Goal: Transaction & Acquisition: Purchase product/service

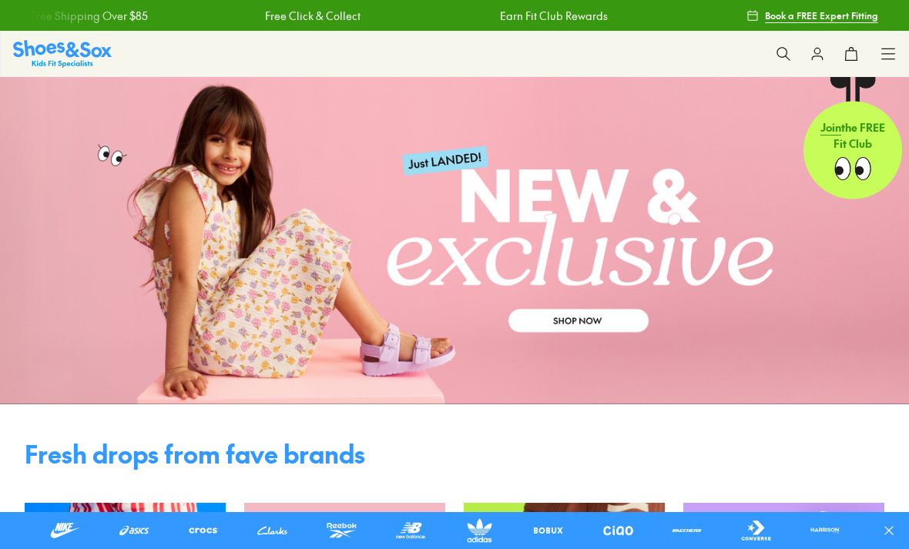
click at [785, 50] on icon at bounding box center [783, 53] width 15 height 15
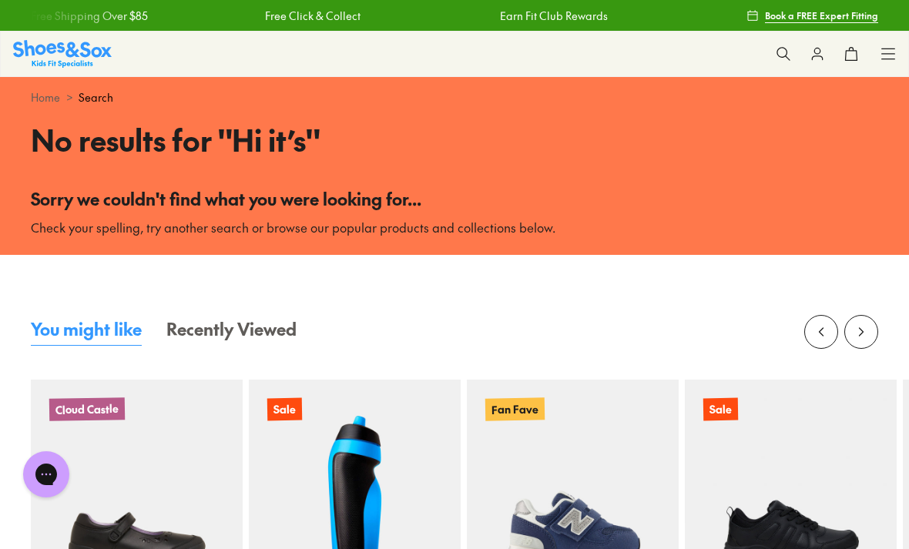
click at [779, 51] on icon at bounding box center [783, 53] width 15 height 15
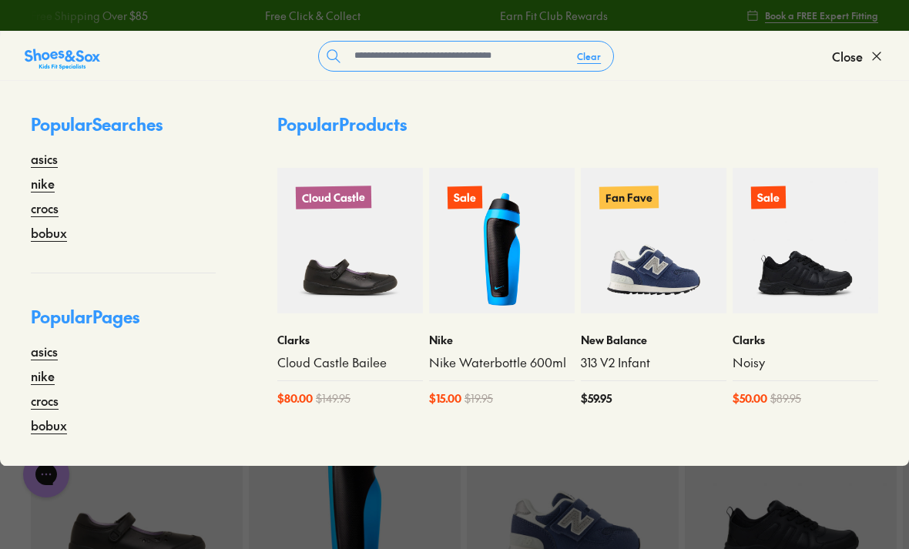
click at [823, 532] on img at bounding box center [791, 486] width 212 height 212
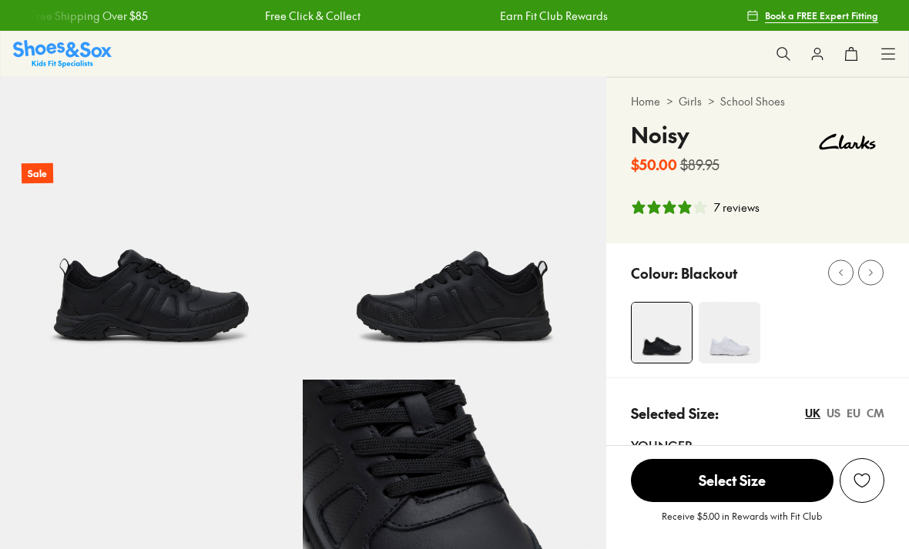
click at [787, 49] on icon at bounding box center [783, 53] width 15 height 15
select select "*"
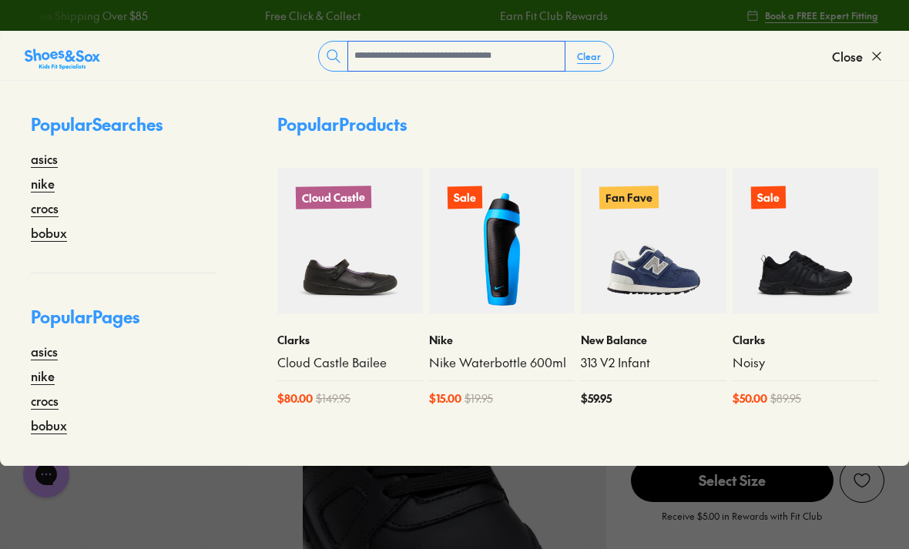
click at [471, 47] on input "text" at bounding box center [456, 56] width 216 height 29
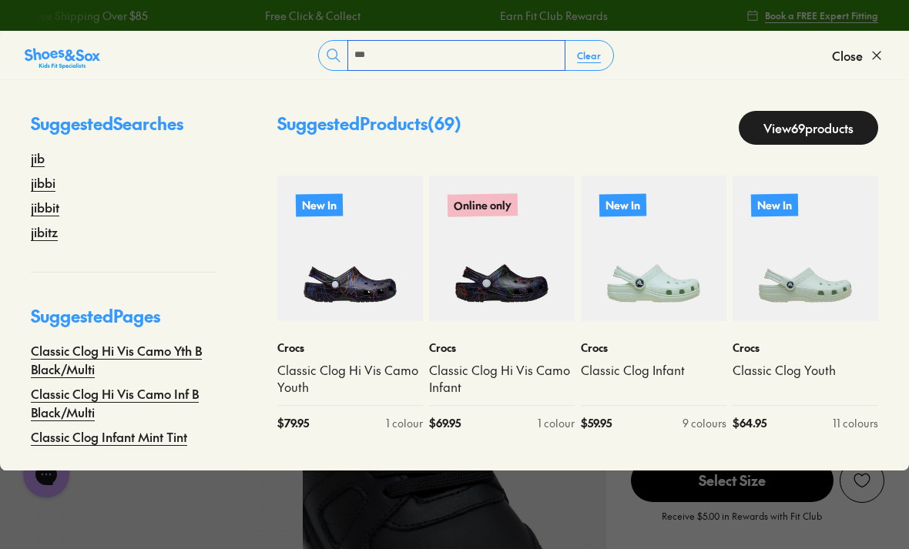
type input "***"
click at [33, 224] on link "jibitz" at bounding box center [44, 232] width 27 height 18
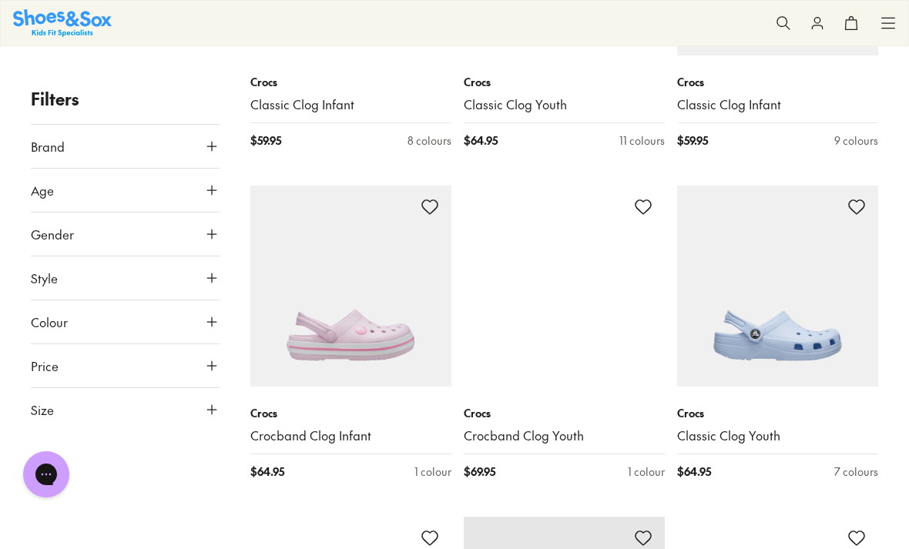
scroll to position [1369, 0]
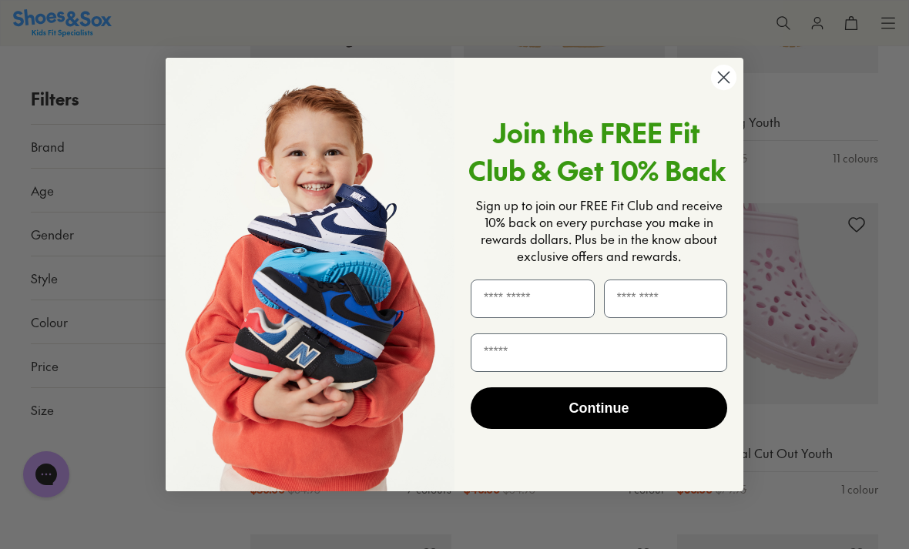
scroll to position [4994, 0]
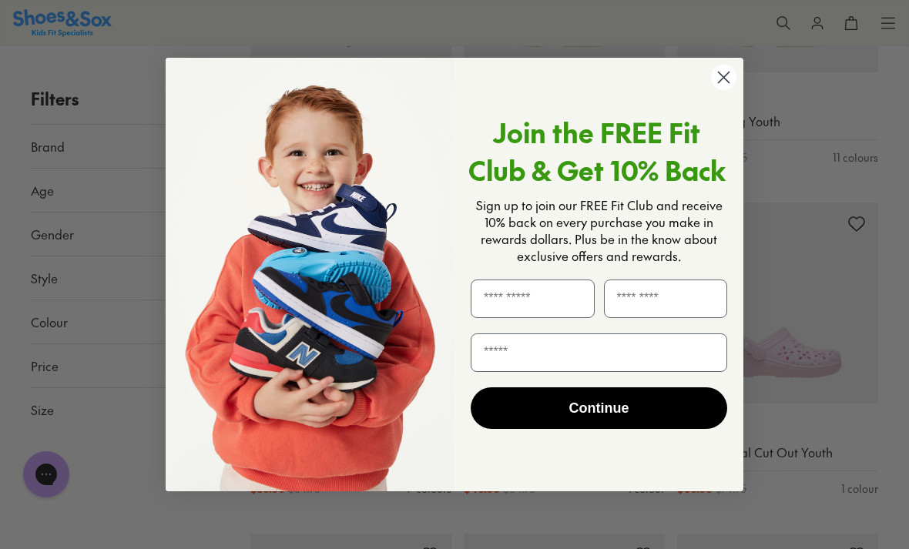
click at [716, 90] on circle "Close dialog" at bounding box center [723, 77] width 25 height 25
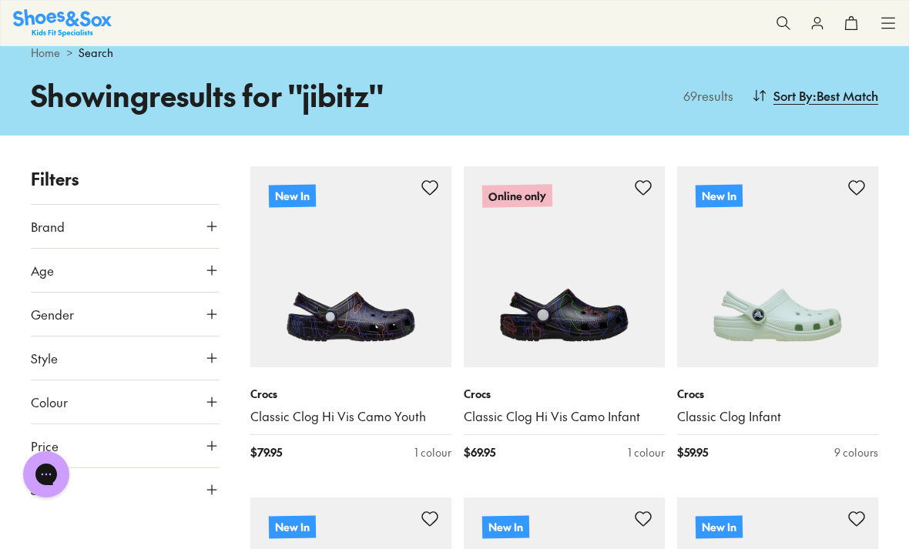
scroll to position [0, 0]
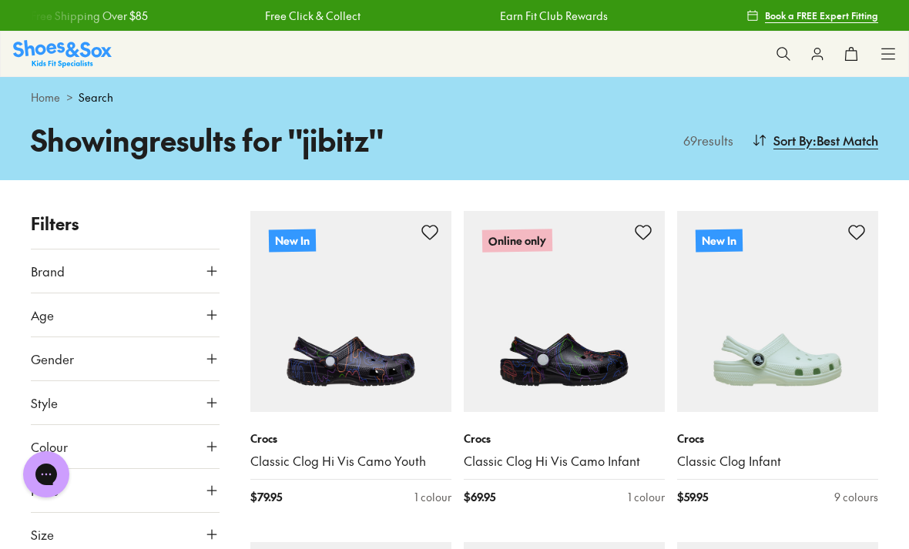
click at [790, 50] on icon at bounding box center [783, 53] width 15 height 15
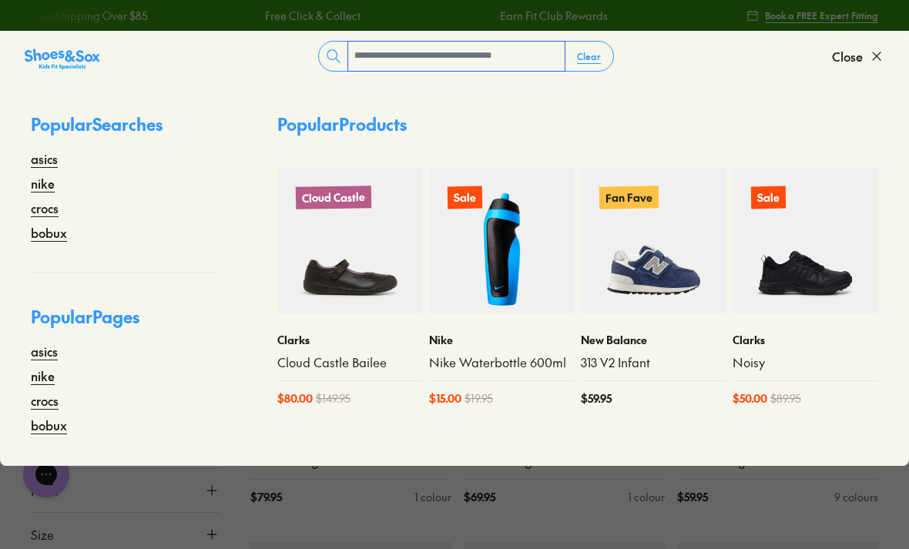
click at [442, 47] on input "text" at bounding box center [456, 56] width 216 height 29
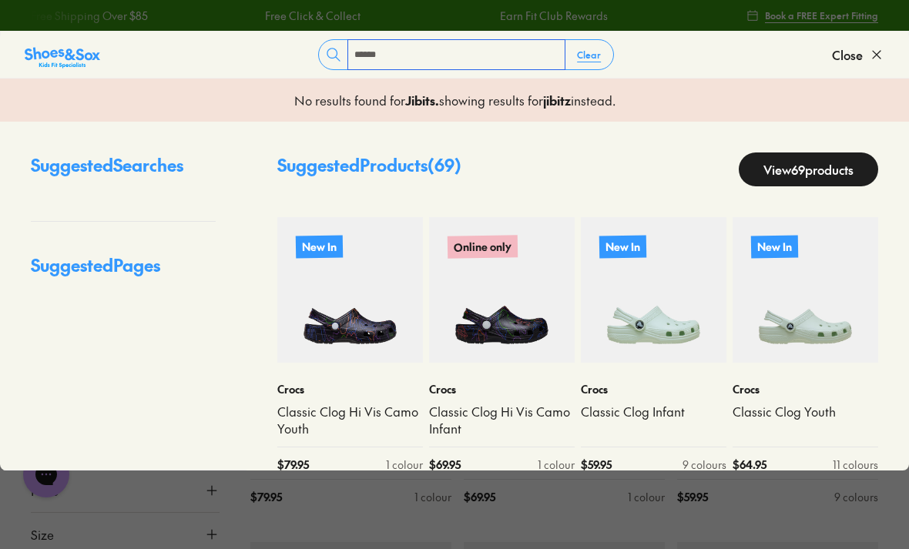
type input "******"
click at [565, 95] on b "jibitz" at bounding box center [557, 100] width 28 height 17
click at [562, 106] on b "jibitz" at bounding box center [557, 100] width 28 height 17
click at [555, 108] on b "jibitz" at bounding box center [557, 100] width 28 height 17
click at [401, 99] on p "No results found for Jibits . showing results for jibitz instead." at bounding box center [454, 100] width 321 height 18
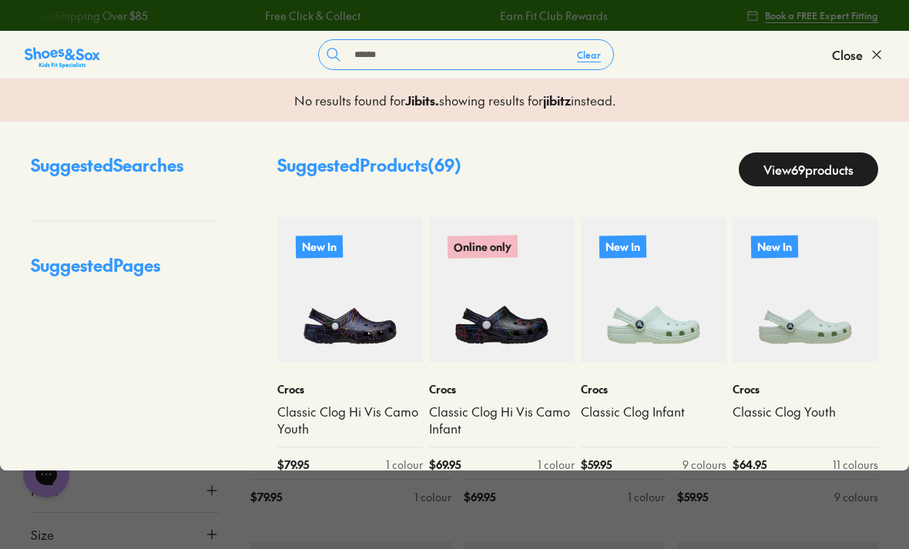
click at [411, 97] on b "Jibits ." at bounding box center [422, 100] width 34 height 17
click at [535, 114] on div "No results found for Jibits . showing results for jibitz instead." at bounding box center [454, 100] width 909 height 43
click at [435, 61] on input "******" at bounding box center [456, 54] width 216 height 29
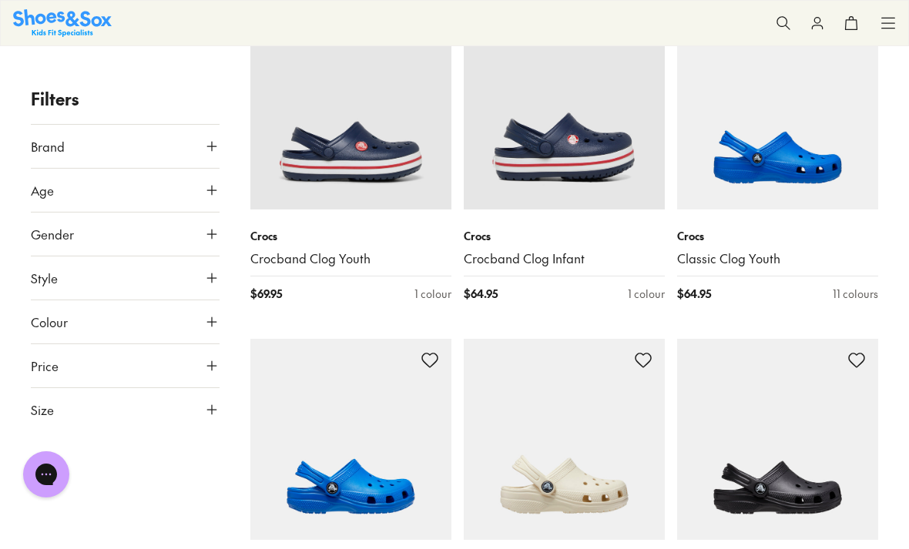
scroll to position [1863, 0]
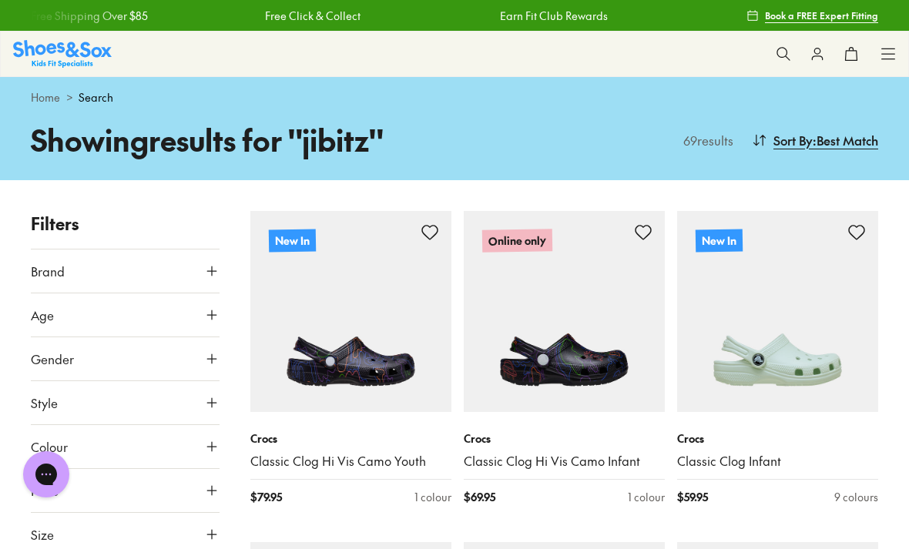
click at [785, 51] on icon at bounding box center [783, 53] width 15 height 15
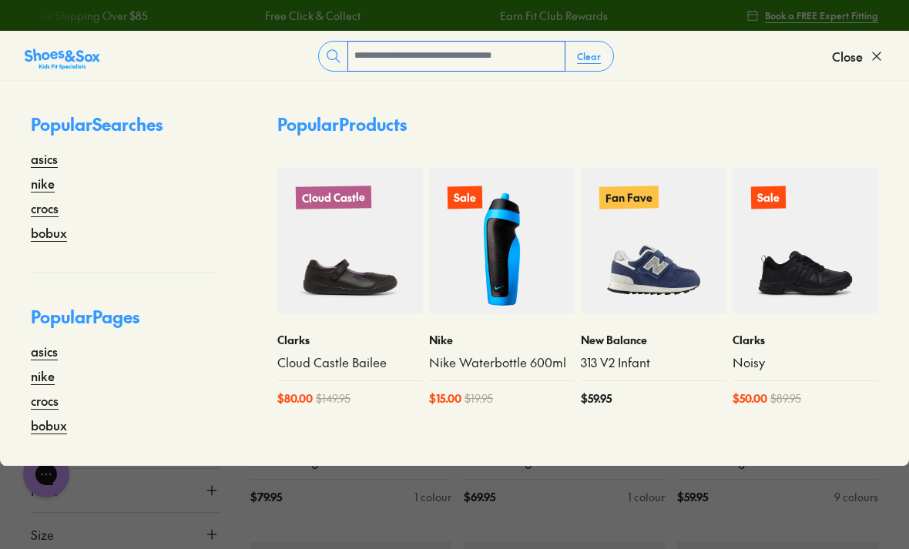
click at [460, 62] on input "text" at bounding box center [456, 56] width 216 height 29
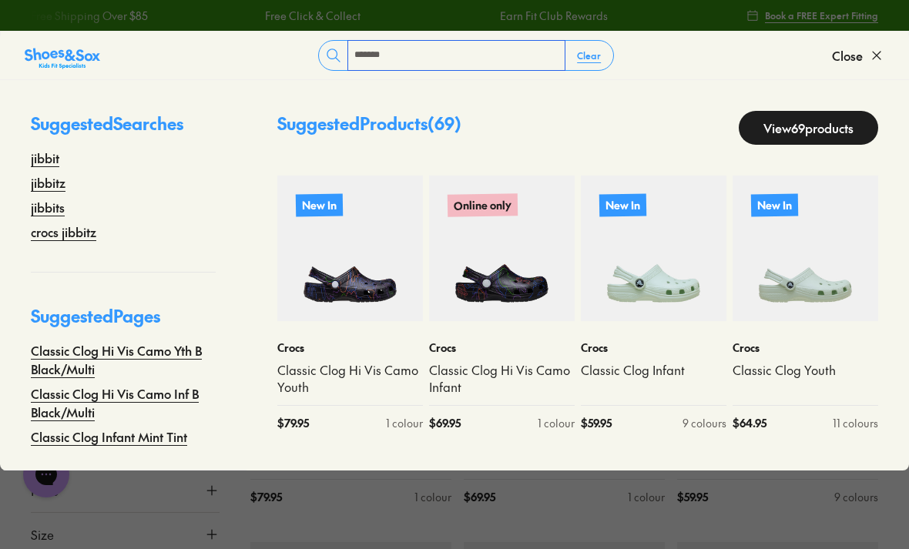
type input "*******"
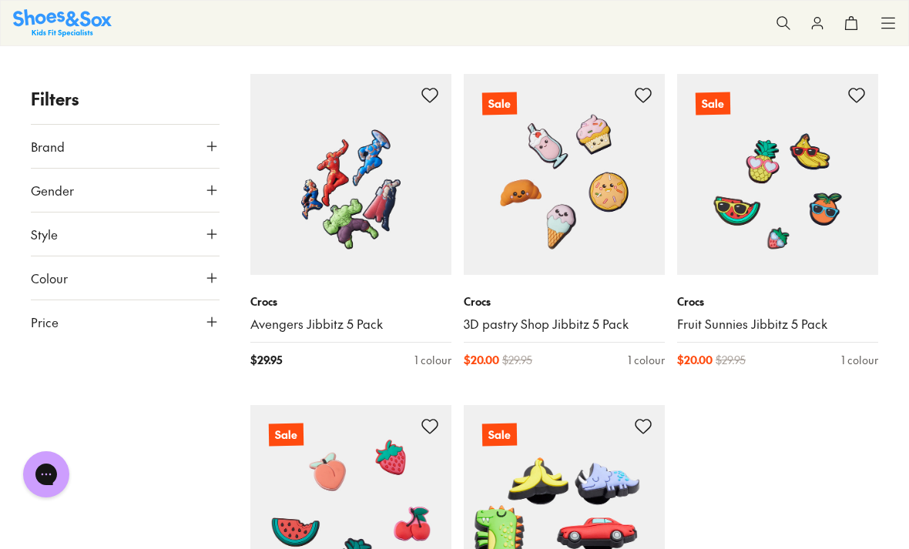
scroll to position [467, 0]
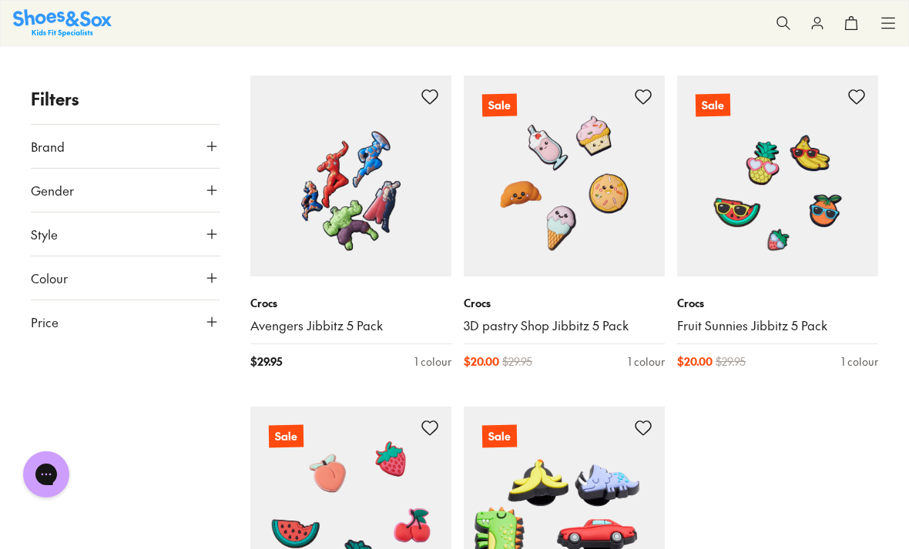
click at [869, 270] on img at bounding box center [777, 175] width 201 height 201
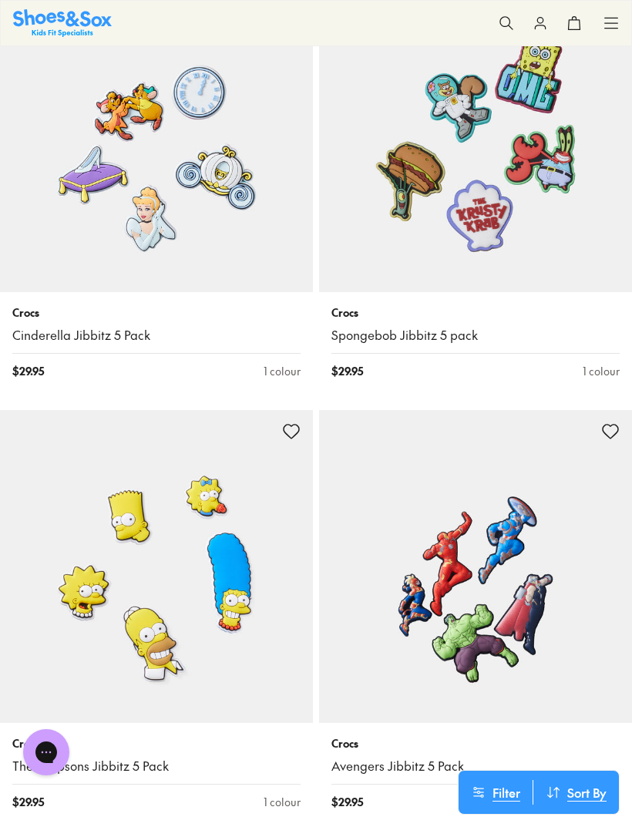
scroll to position [0, 0]
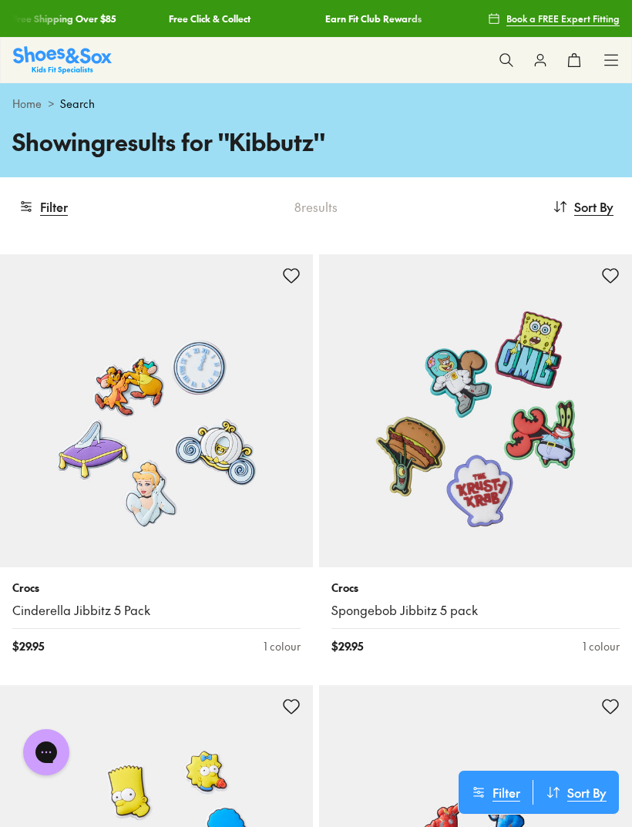
click at [505, 61] on icon at bounding box center [505, 59] width 15 height 15
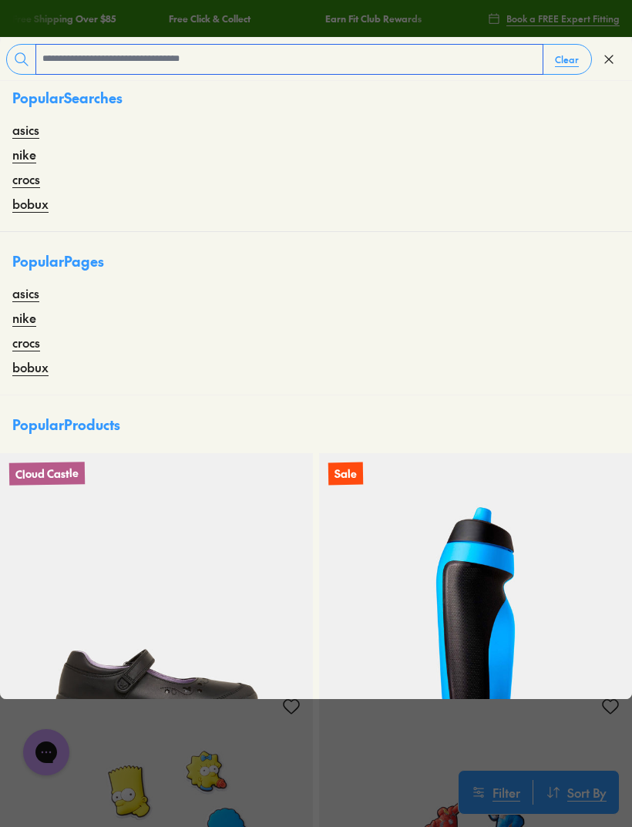
click at [602, 59] on icon at bounding box center [608, 59] width 15 height 15
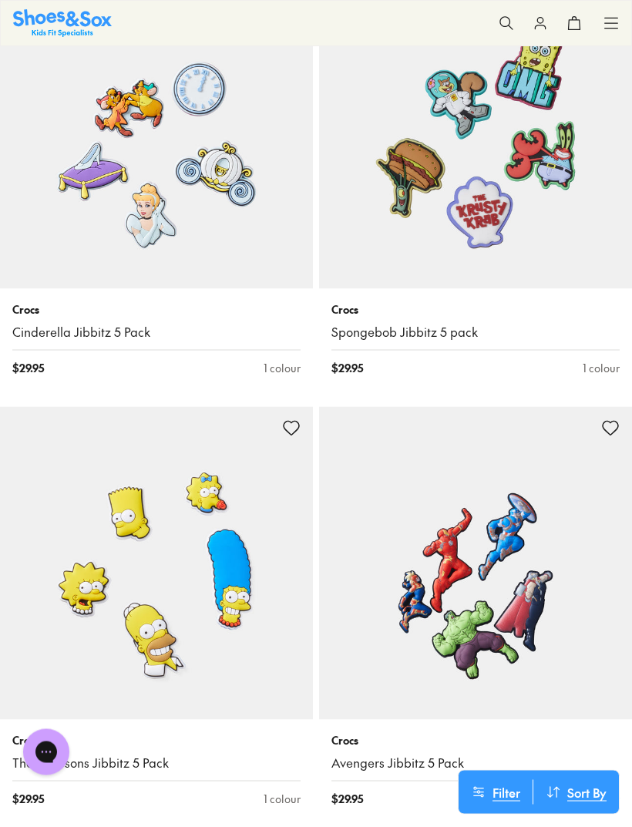
scroll to position [241, 0]
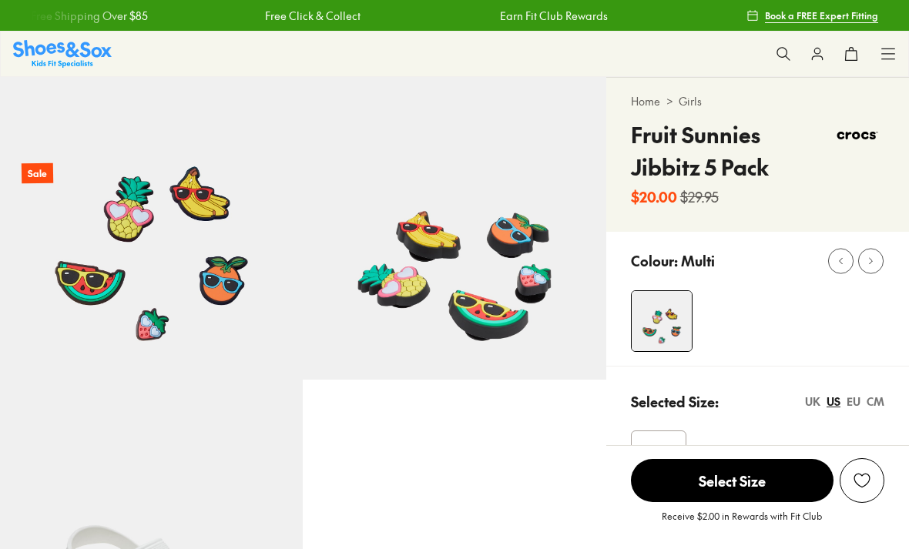
select select "*"
